Goal: Find specific page/section: Find specific page/section

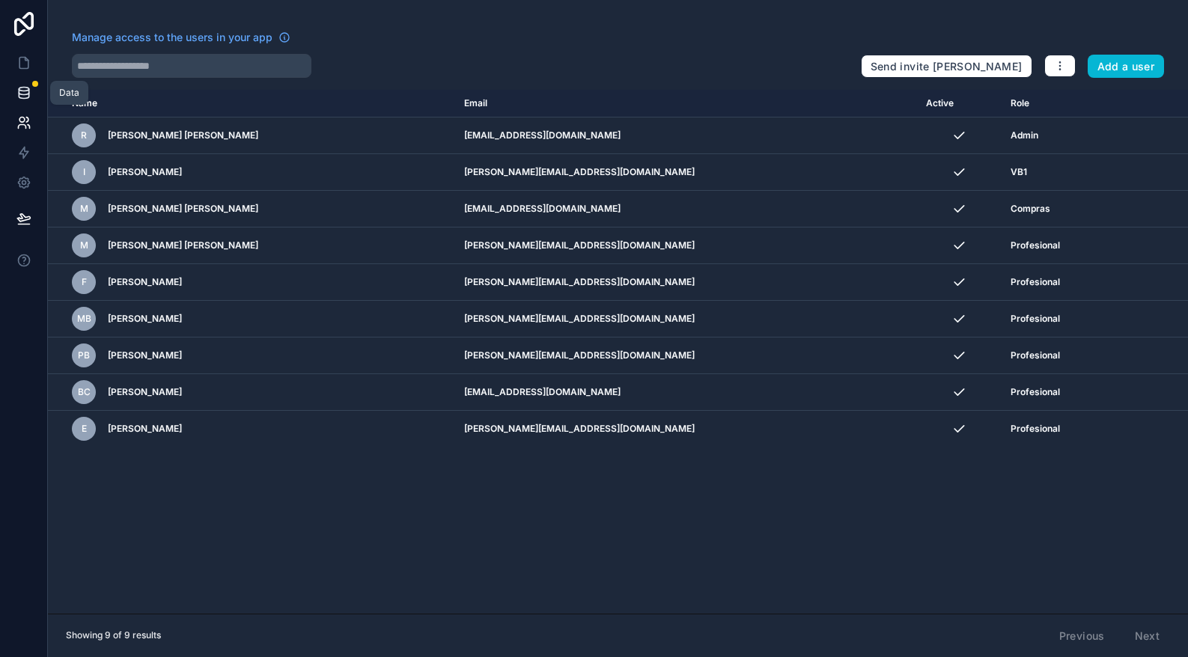
click at [26, 94] on icon at bounding box center [24, 92] width 10 height 6
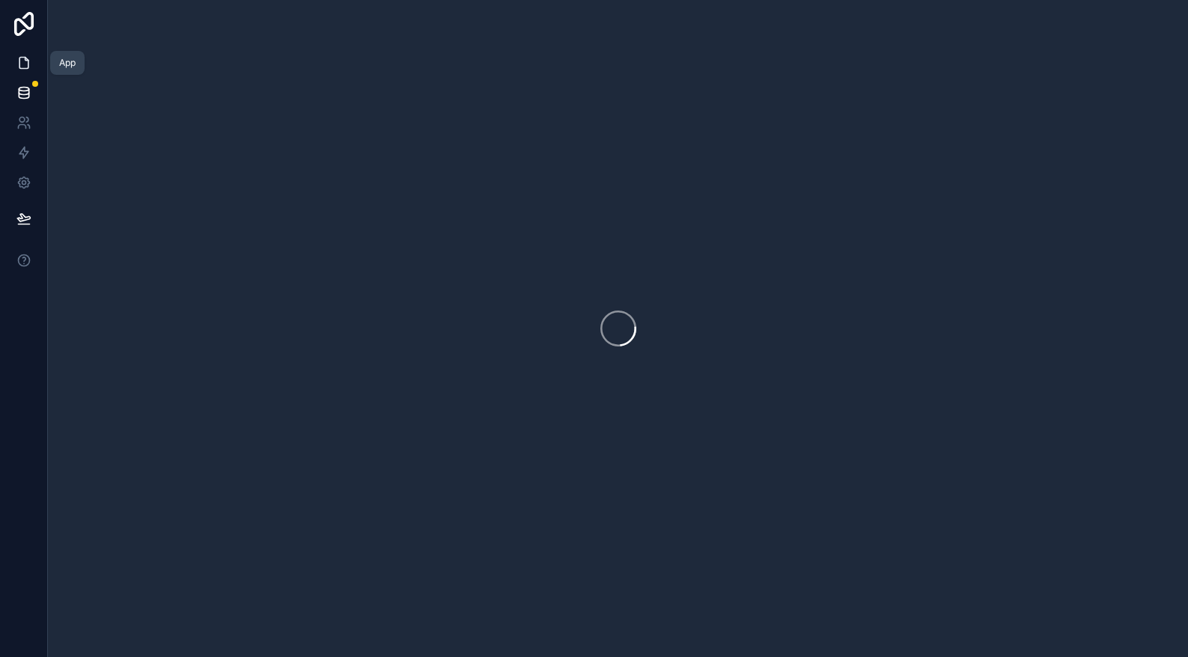
click at [19, 52] on link at bounding box center [23, 63] width 47 height 30
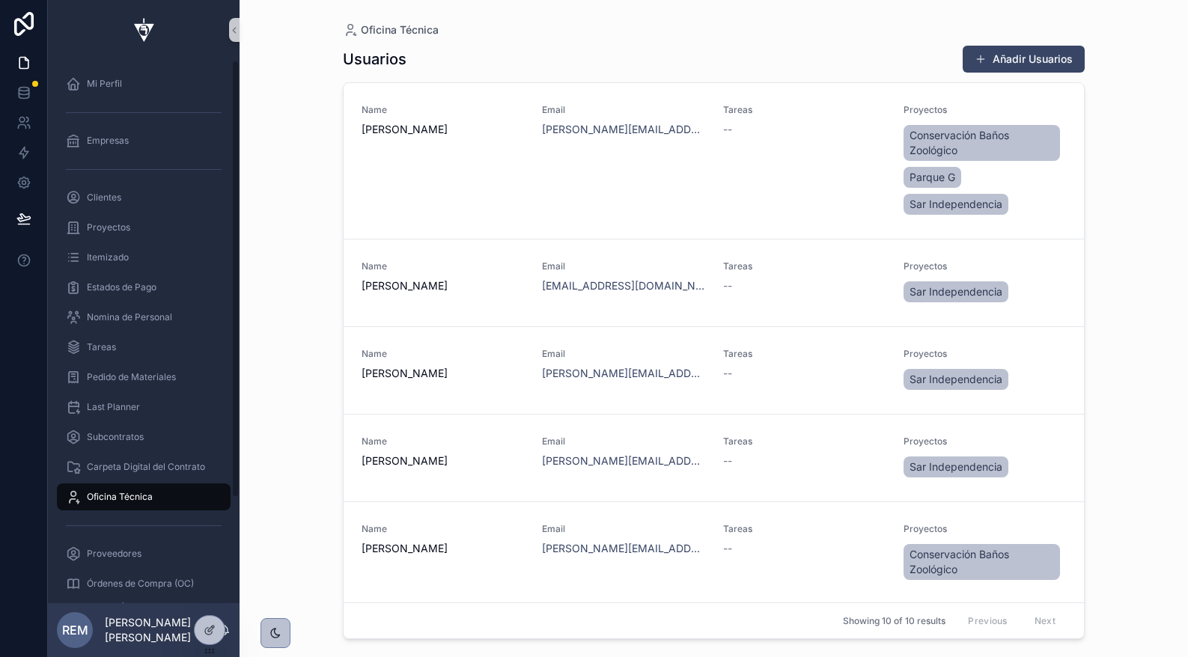
scroll to position [130, 0]
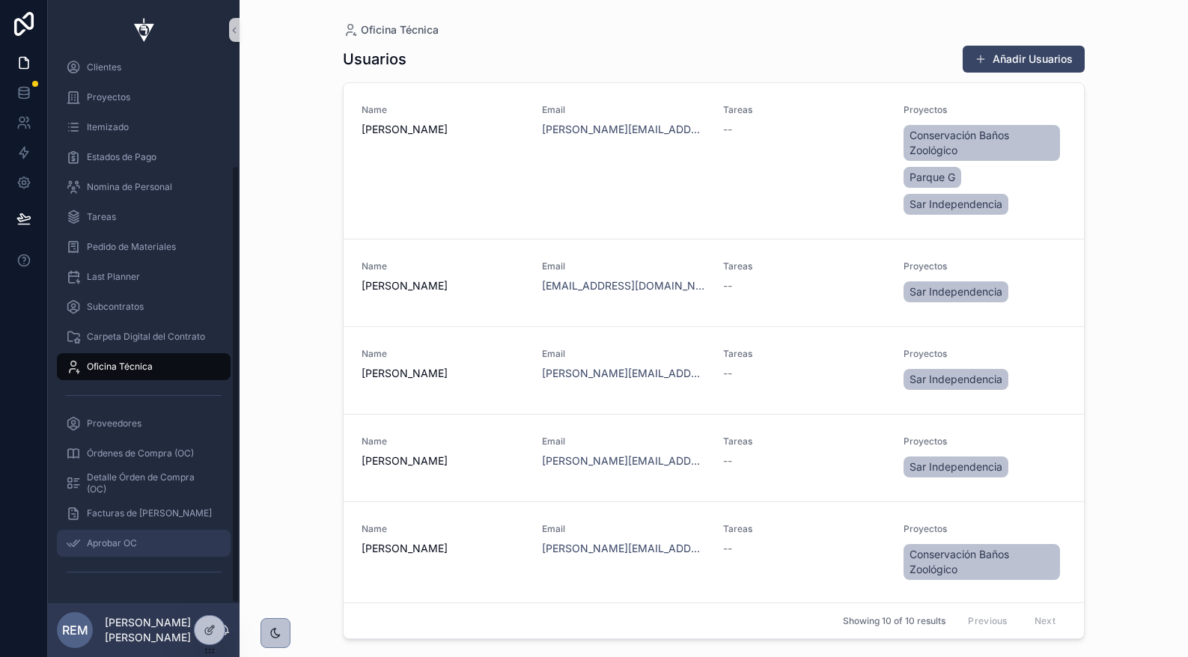
click at [111, 544] on span "Aprobar OC" at bounding box center [112, 544] width 50 height 12
